Goal: Find specific page/section: Find specific page/section

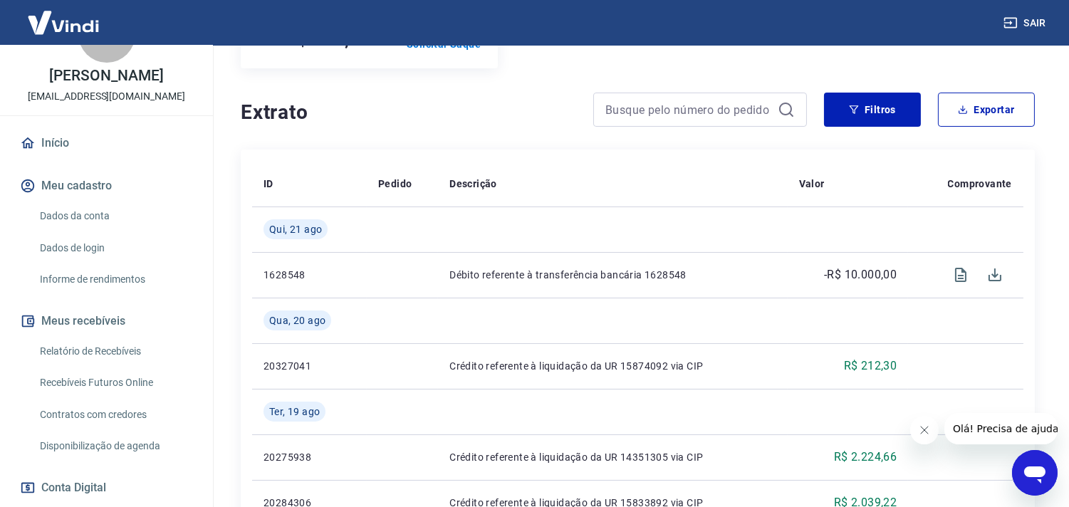
scroll to position [79, 0]
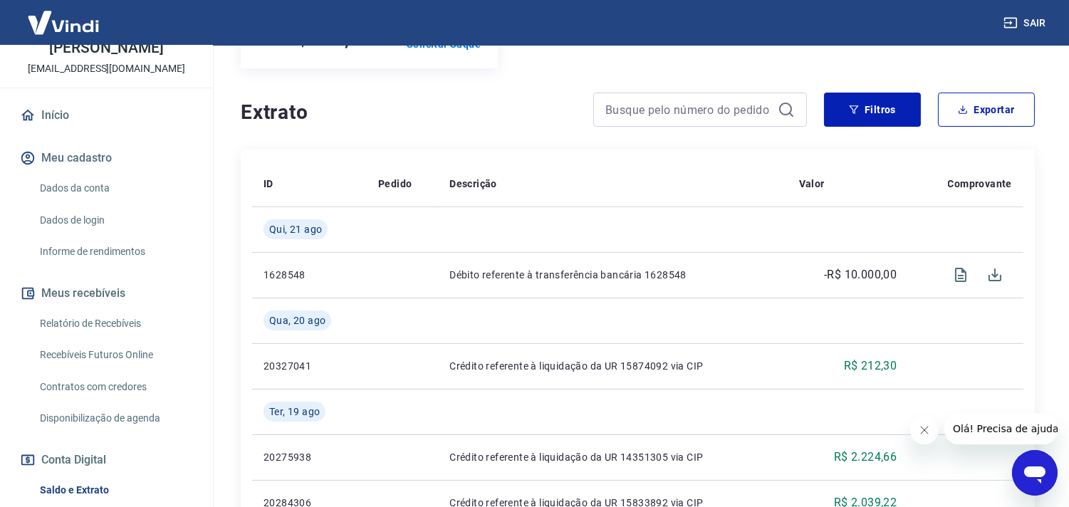
click at [103, 332] on link "Relatório de Recebíveis" at bounding box center [115, 323] width 162 height 29
